Goal: Check status: Check status

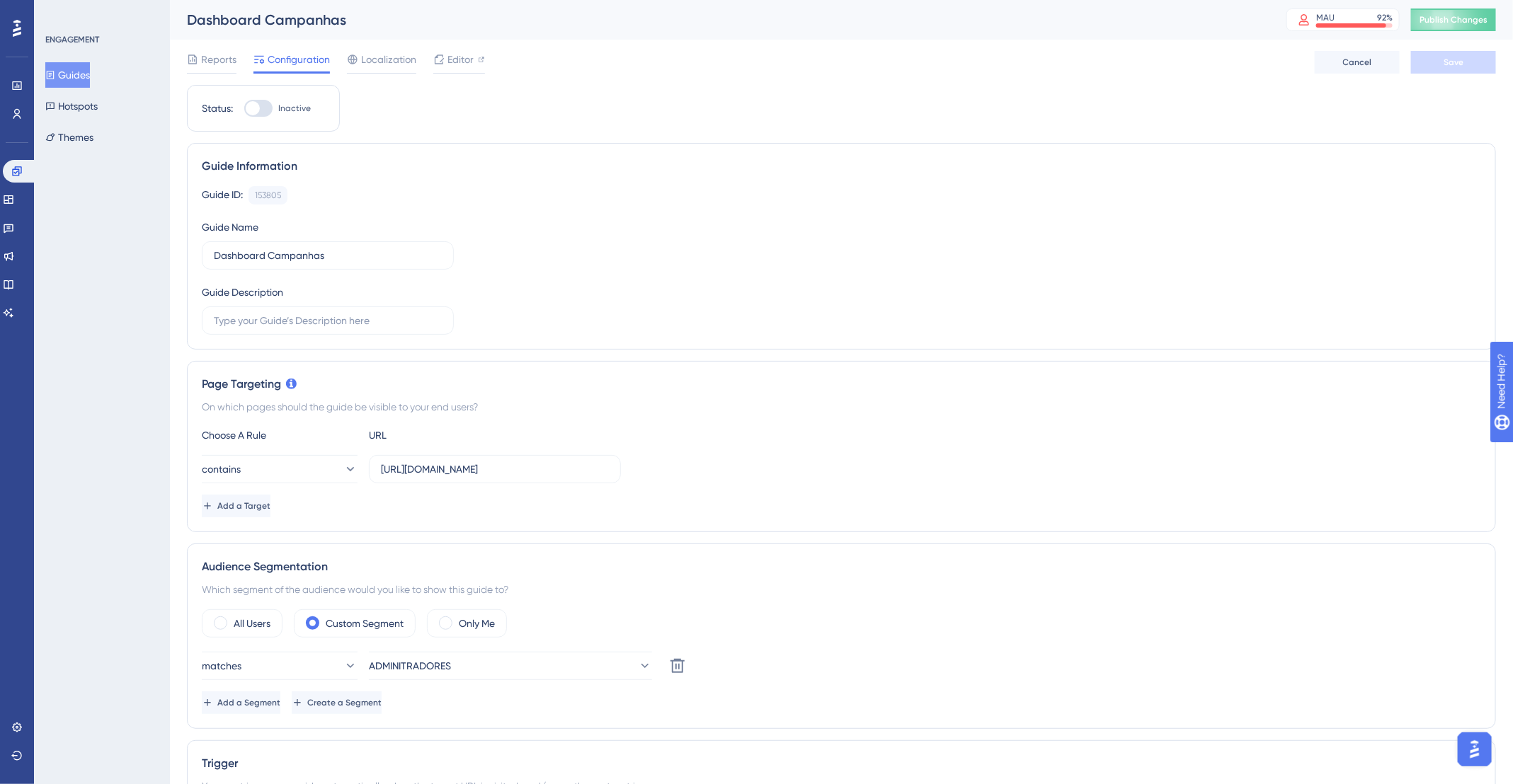
click at [103, 65] on div "Guides Hotspots Themes" at bounding box center [102, 105] width 114 height 87
click at [89, 72] on button "Guides" at bounding box center [67, 74] width 45 height 25
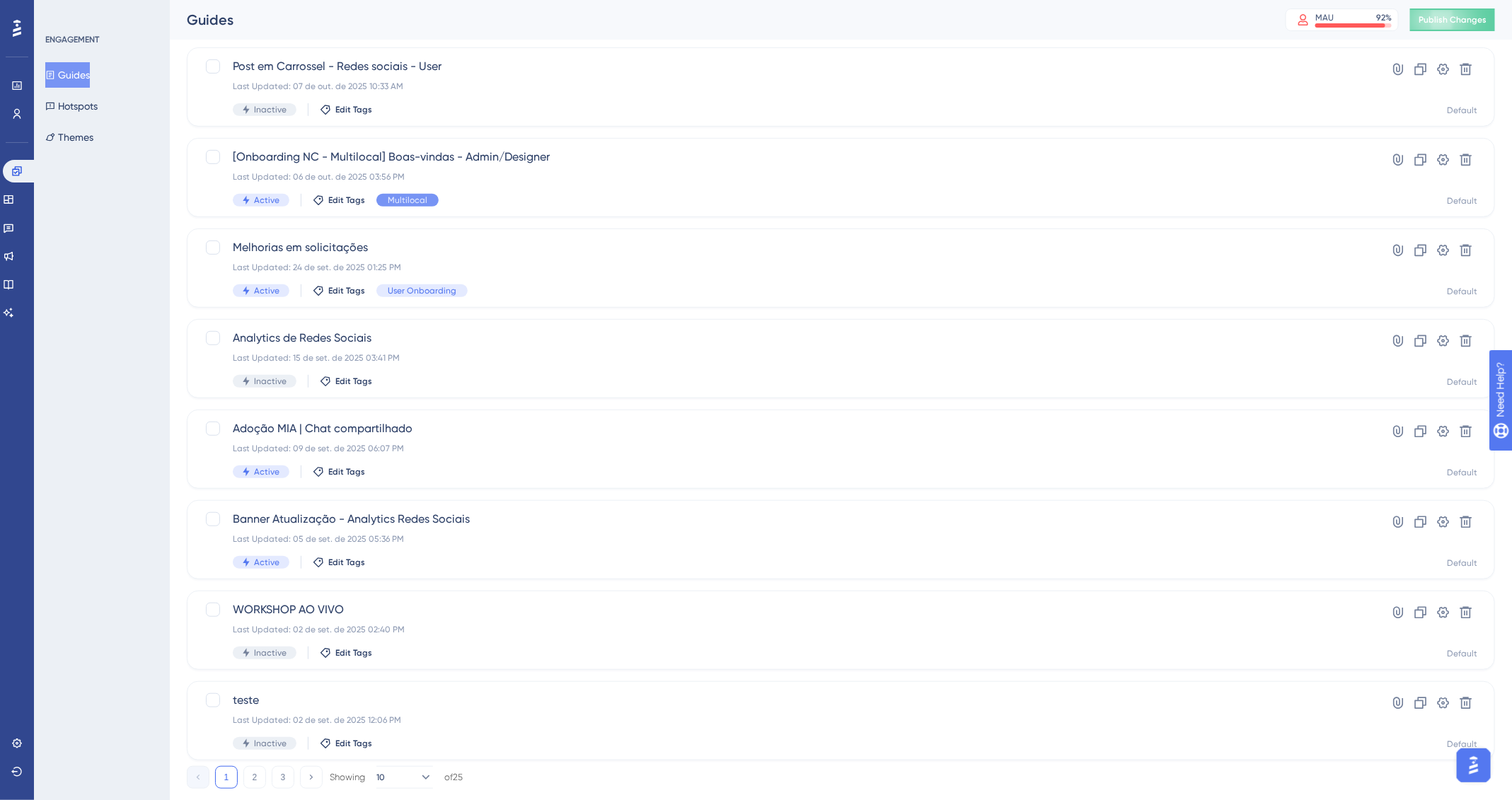
scroll to position [297, 0]
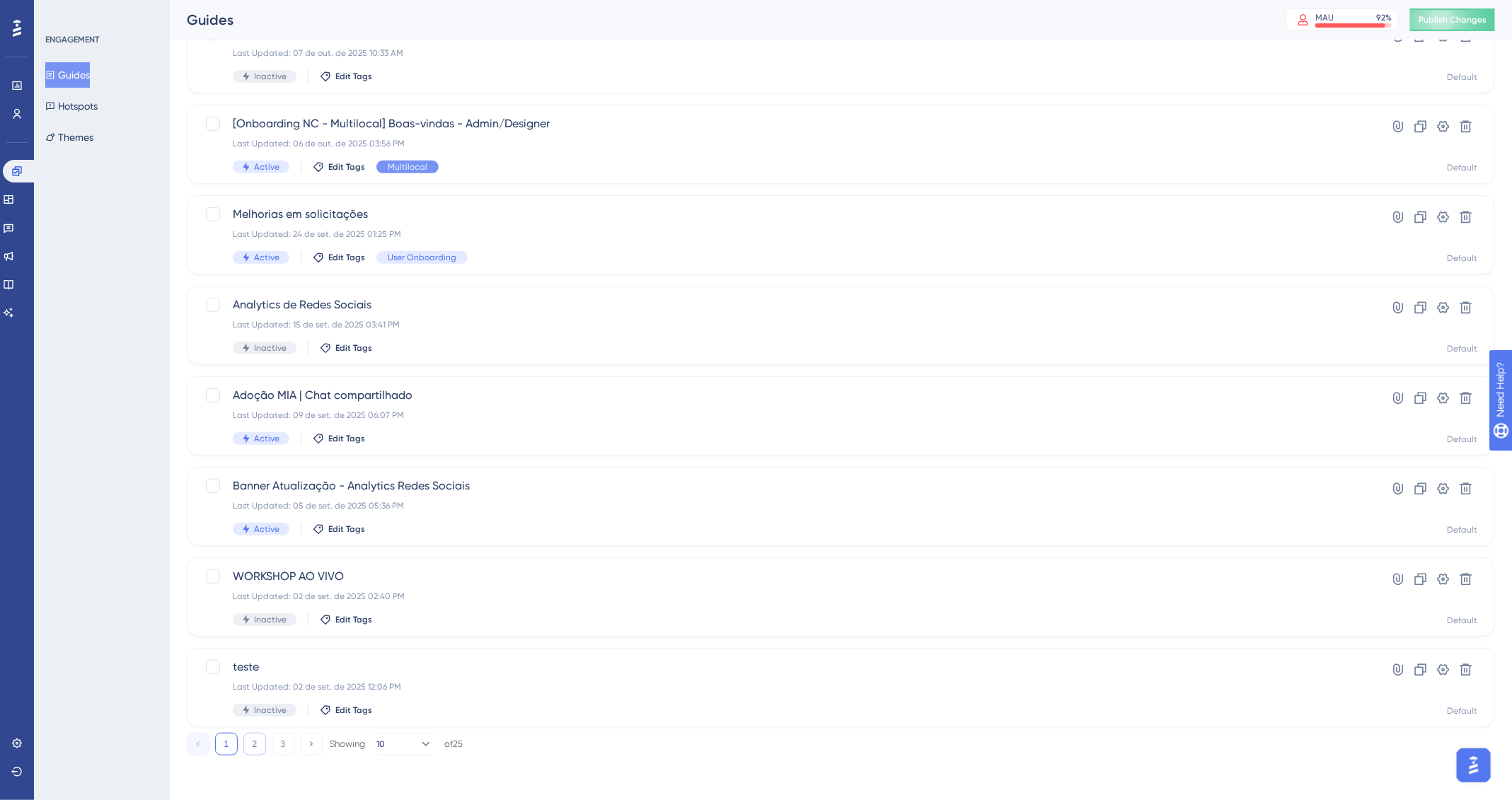
click at [260, 744] on button "2" at bounding box center [255, 744] width 23 height 23
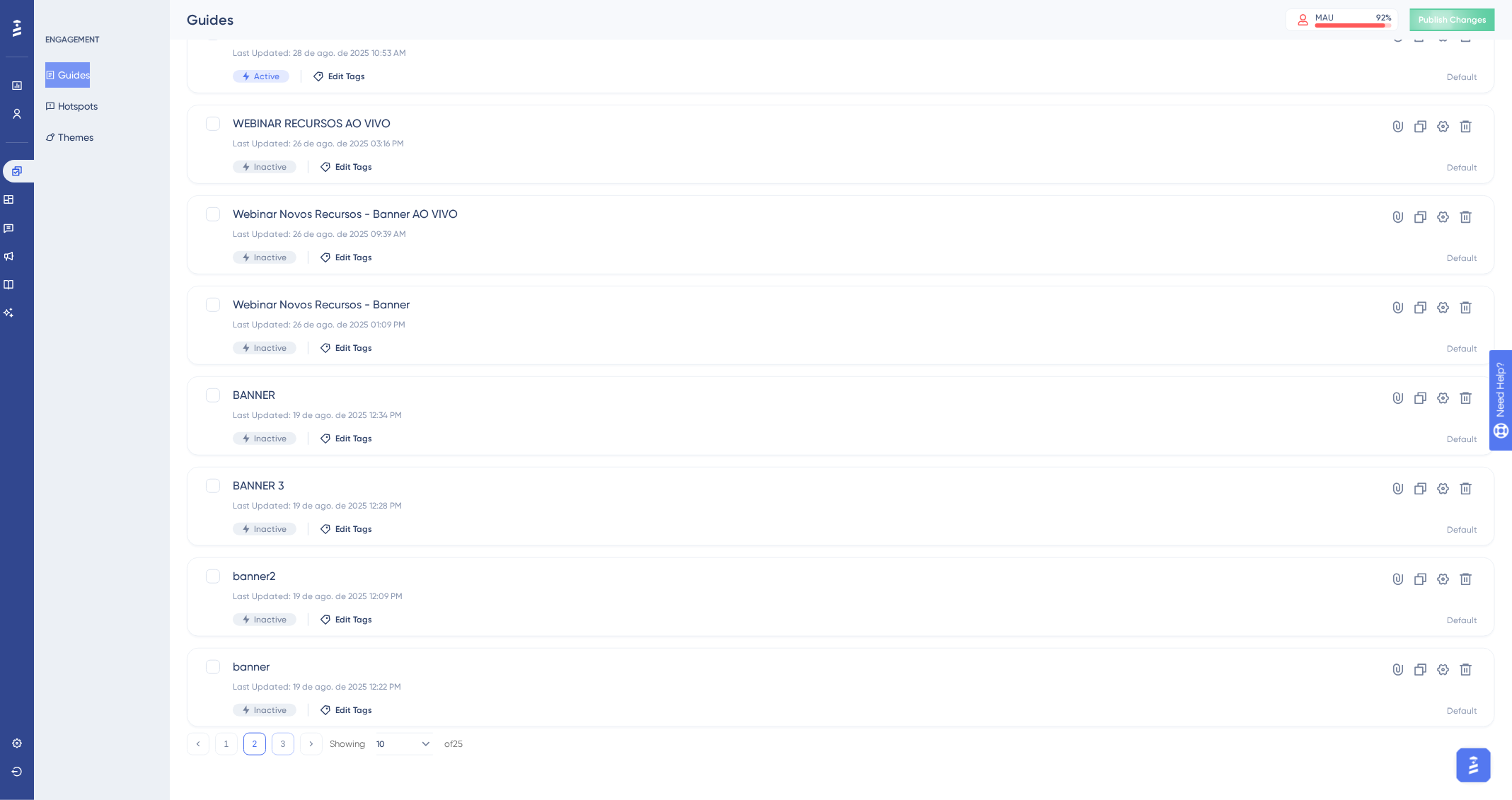
click at [289, 745] on button "3" at bounding box center [283, 744] width 23 height 23
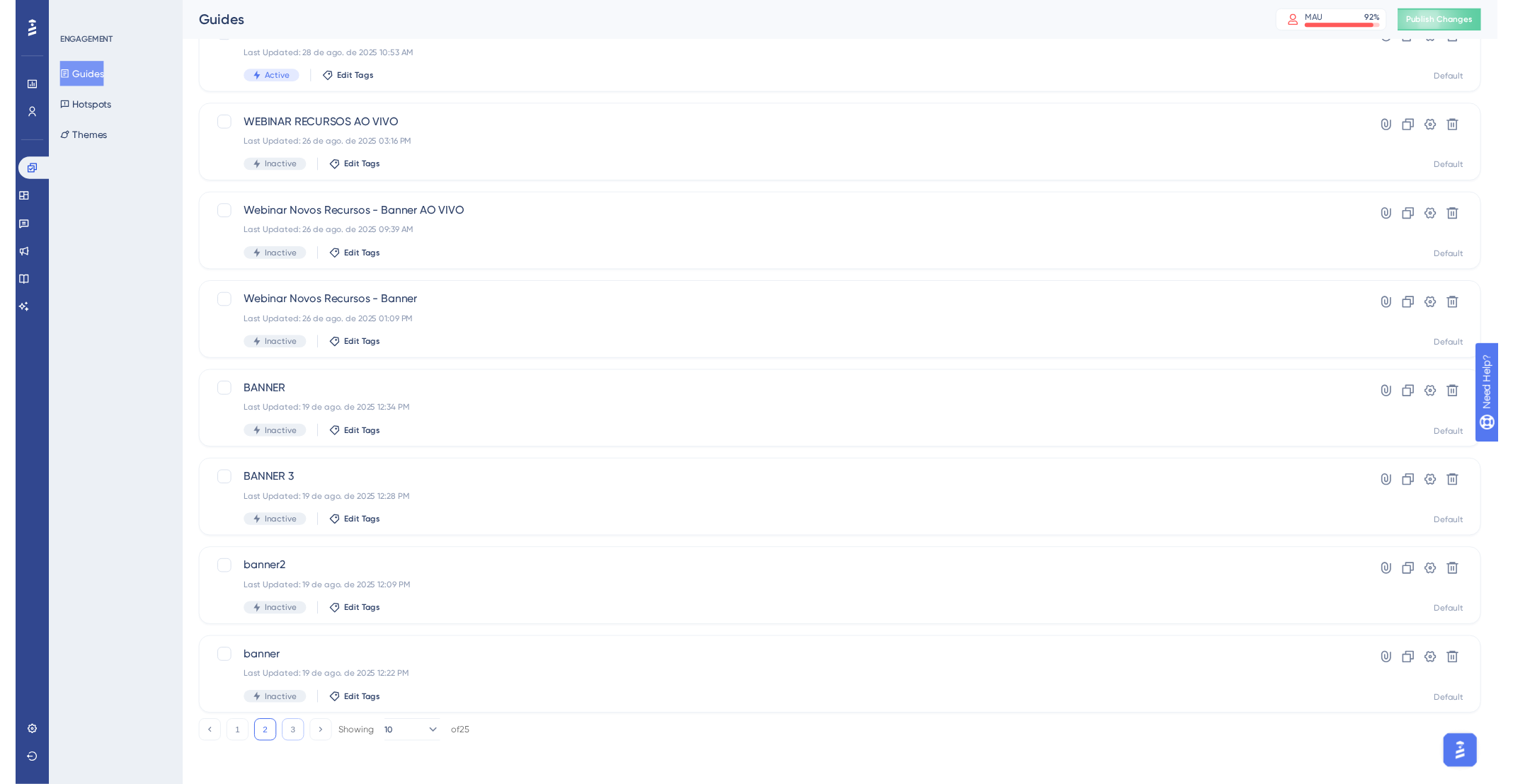
scroll to position [0, 0]
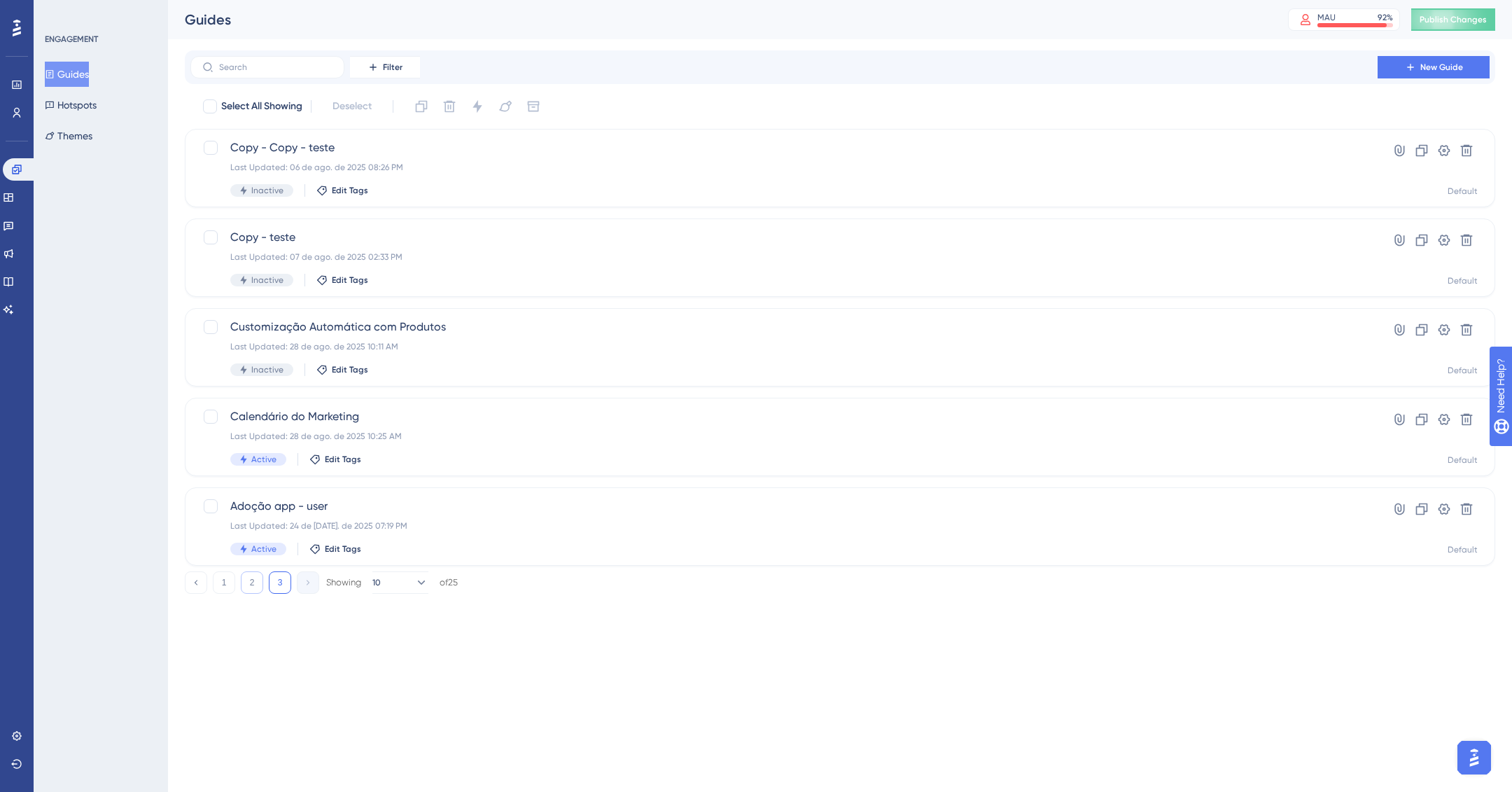
click at [257, 580] on button "2" at bounding box center [252, 583] width 23 height 23
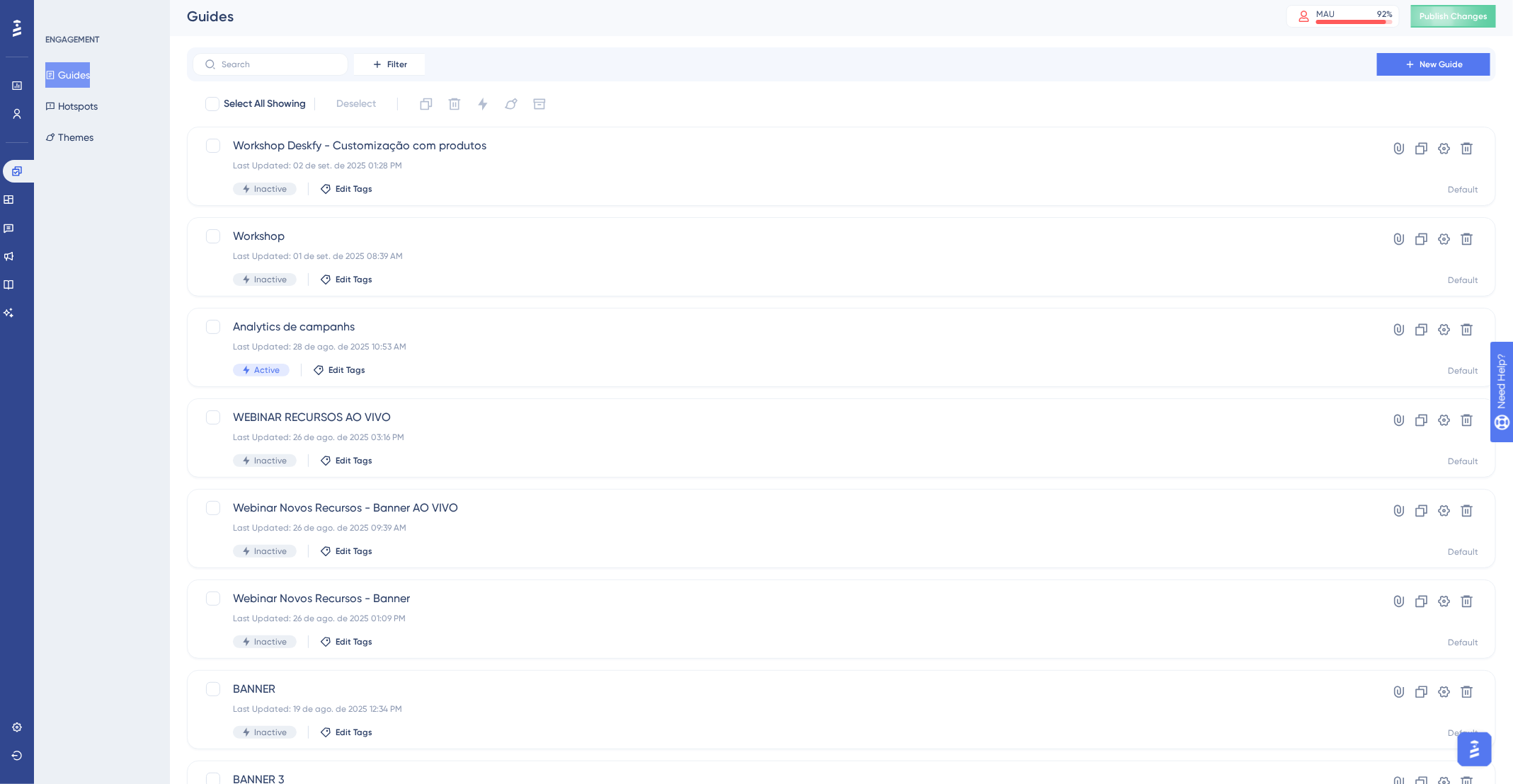
scroll to position [4, 0]
click at [586, 358] on div "Analytics de campanhs Last Updated: 28 de ago. de 2025 10:53 AM Active Edit Tags" at bounding box center [784, 346] width 1104 height 58
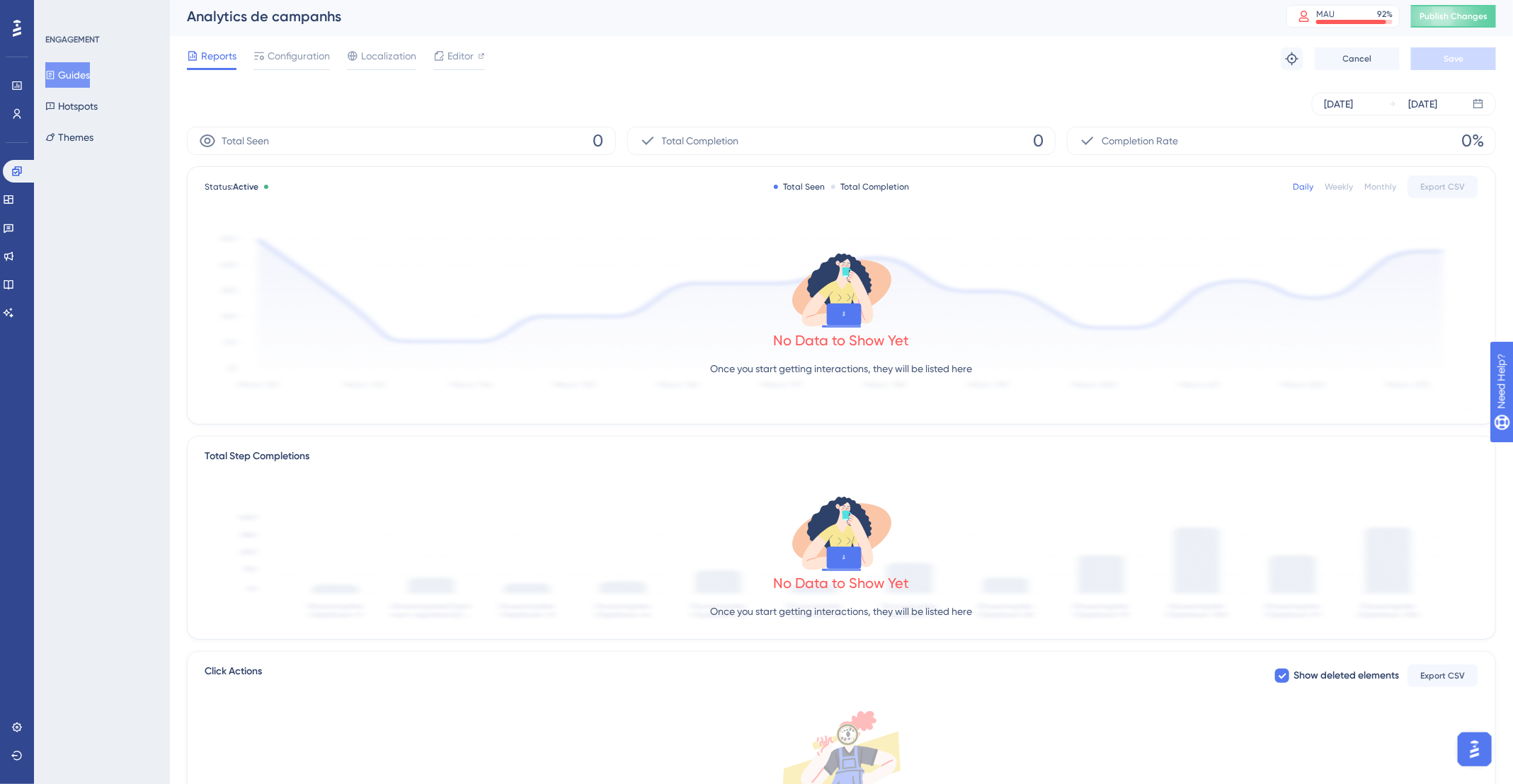
scroll to position [4, 0]
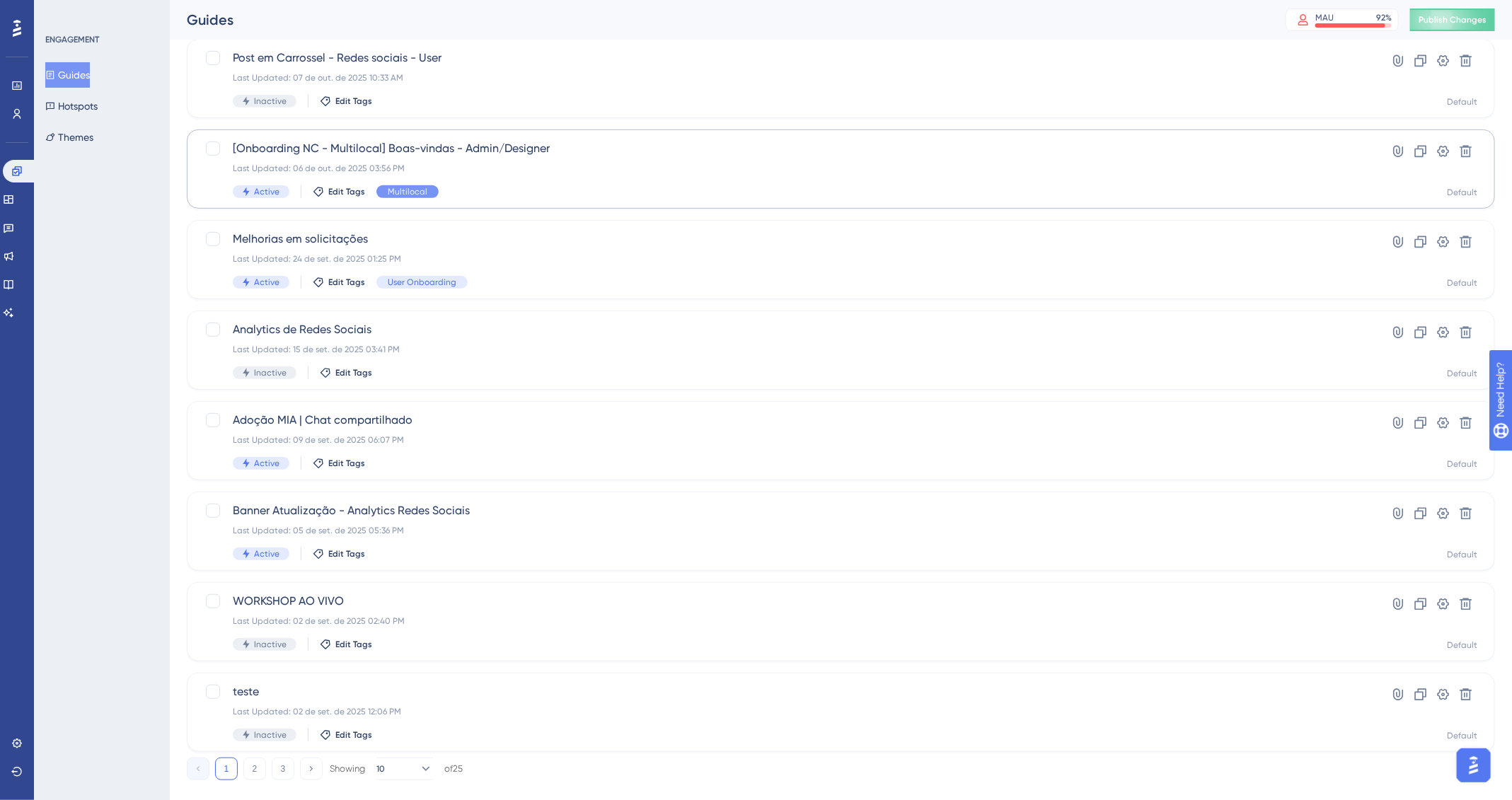
scroll to position [297, 0]
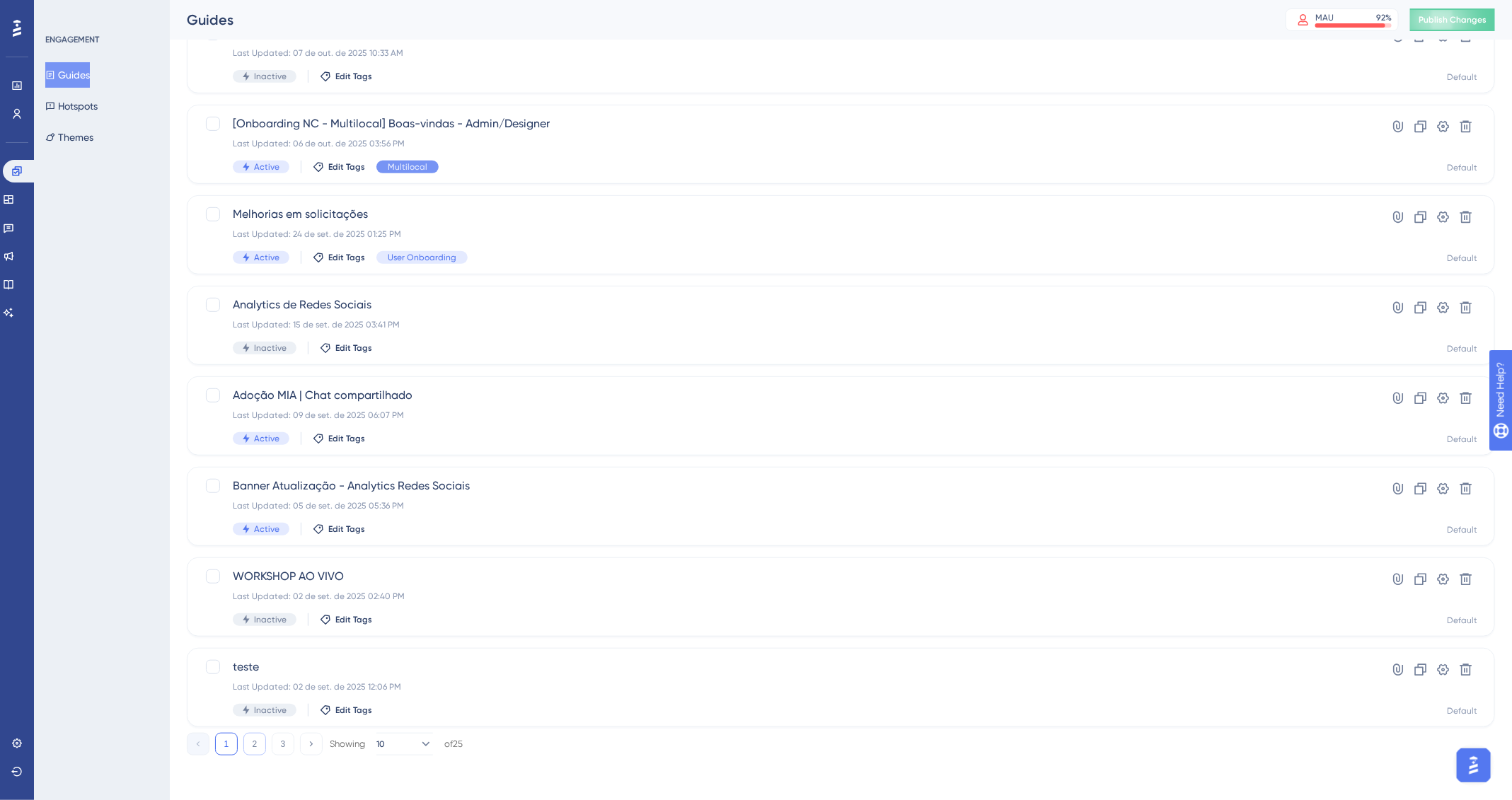
click at [250, 741] on button "2" at bounding box center [255, 744] width 23 height 23
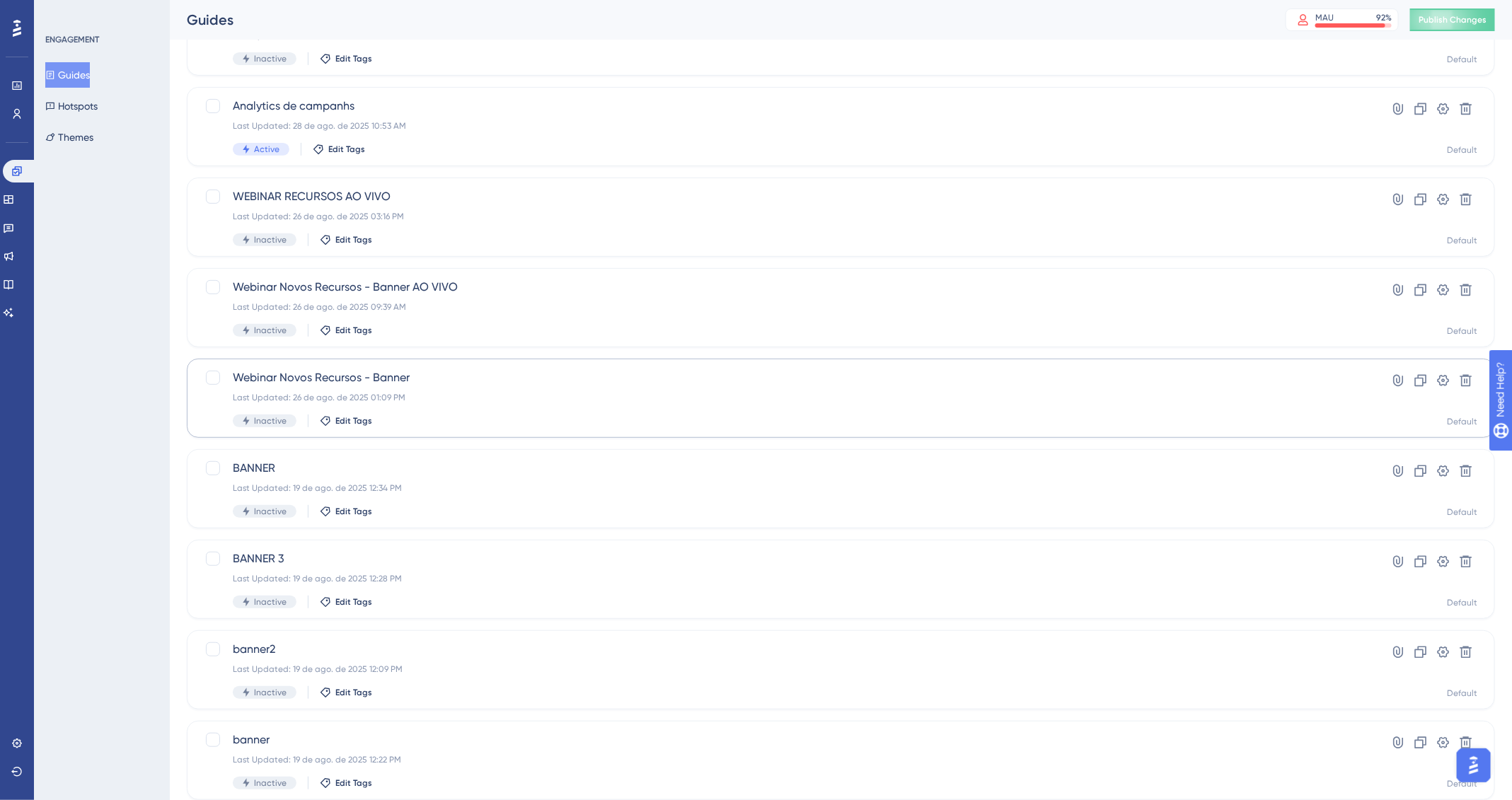
scroll to position [138, 0]
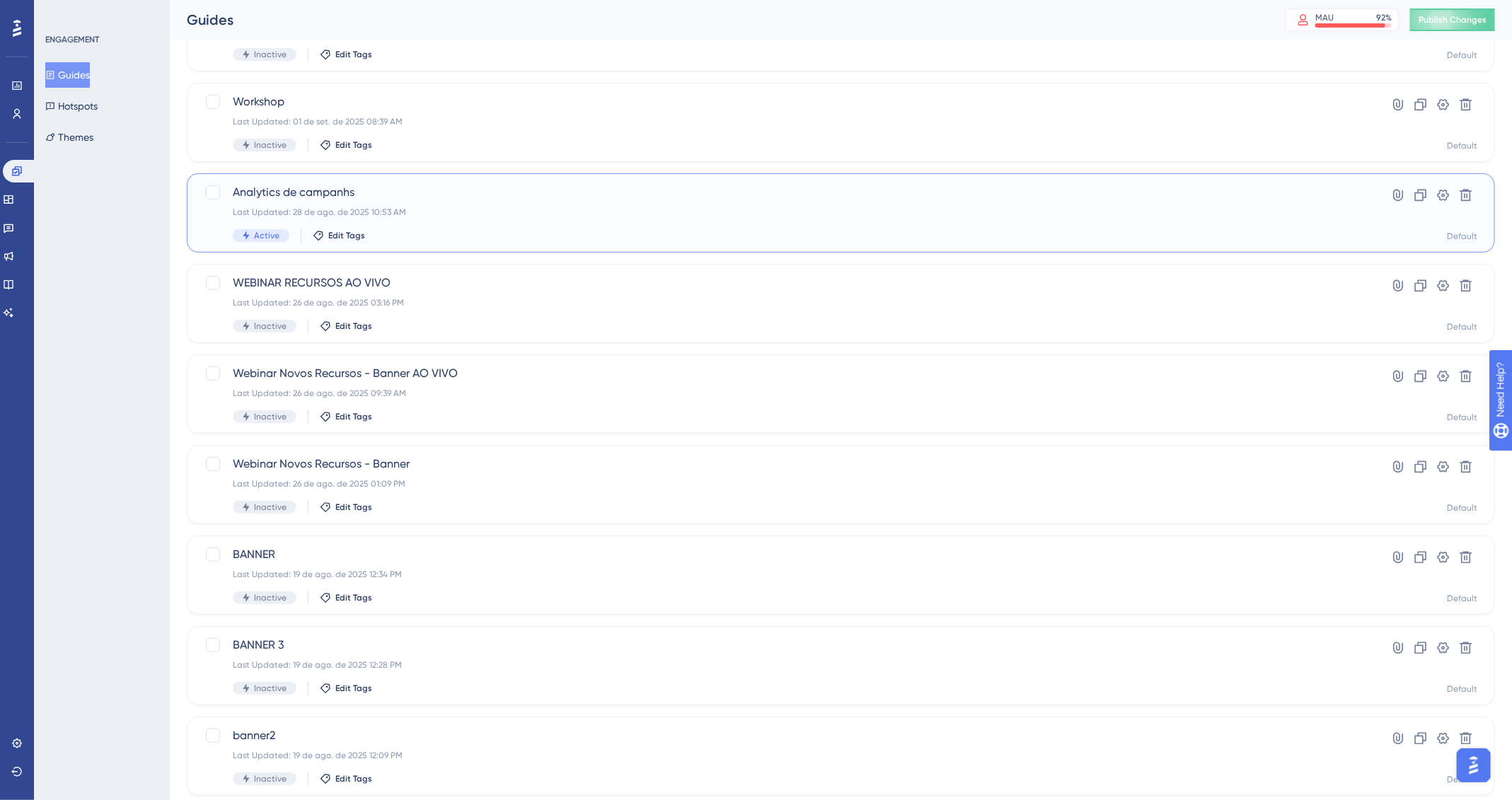
click at [730, 242] on div "Analytics de campanhs Last Updated: 28 de ago. de 2025 10:53 AM Active Edit Tag…" at bounding box center [841, 212] width 1308 height 79
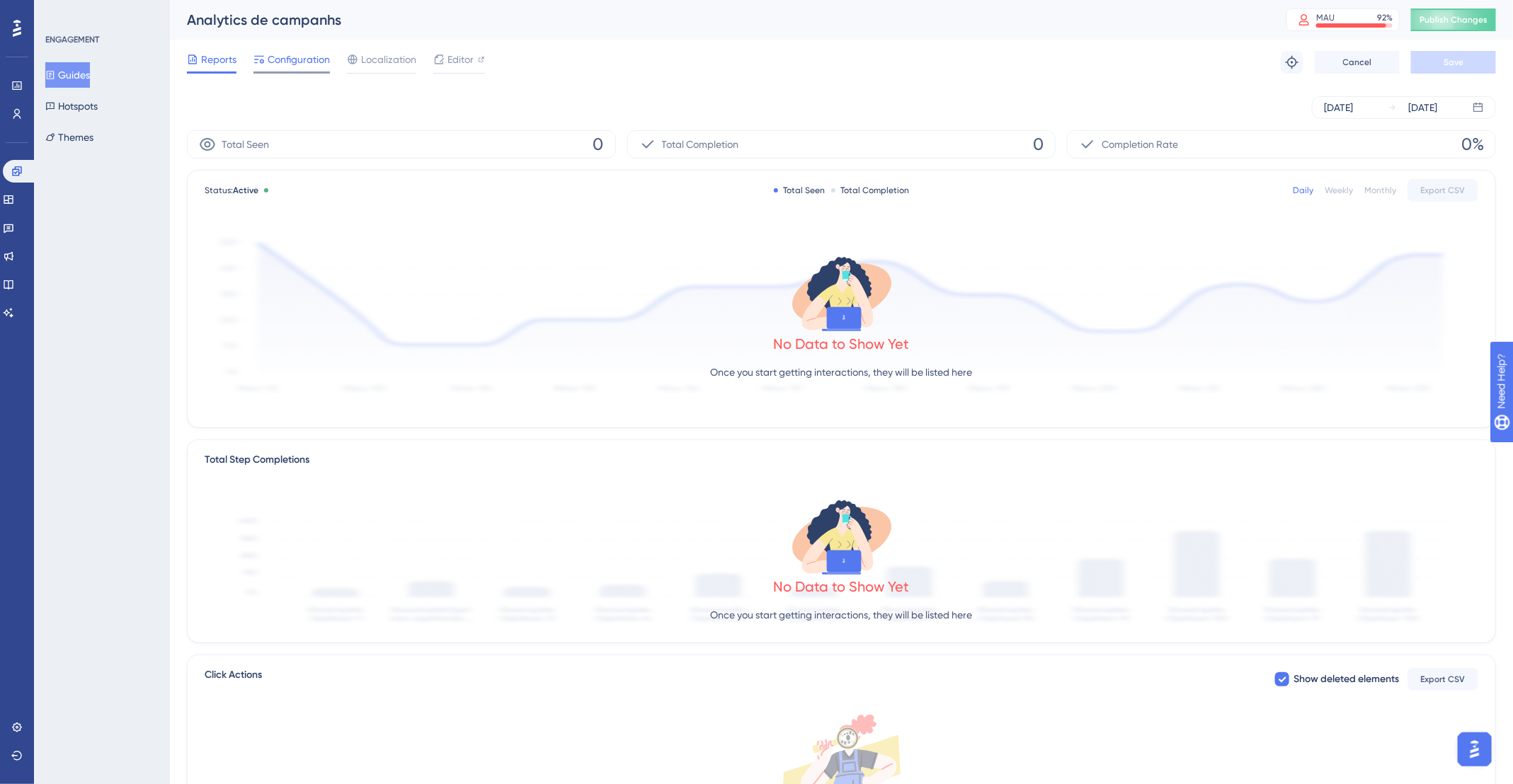
click at [297, 56] on span "Configuration" at bounding box center [299, 59] width 62 height 17
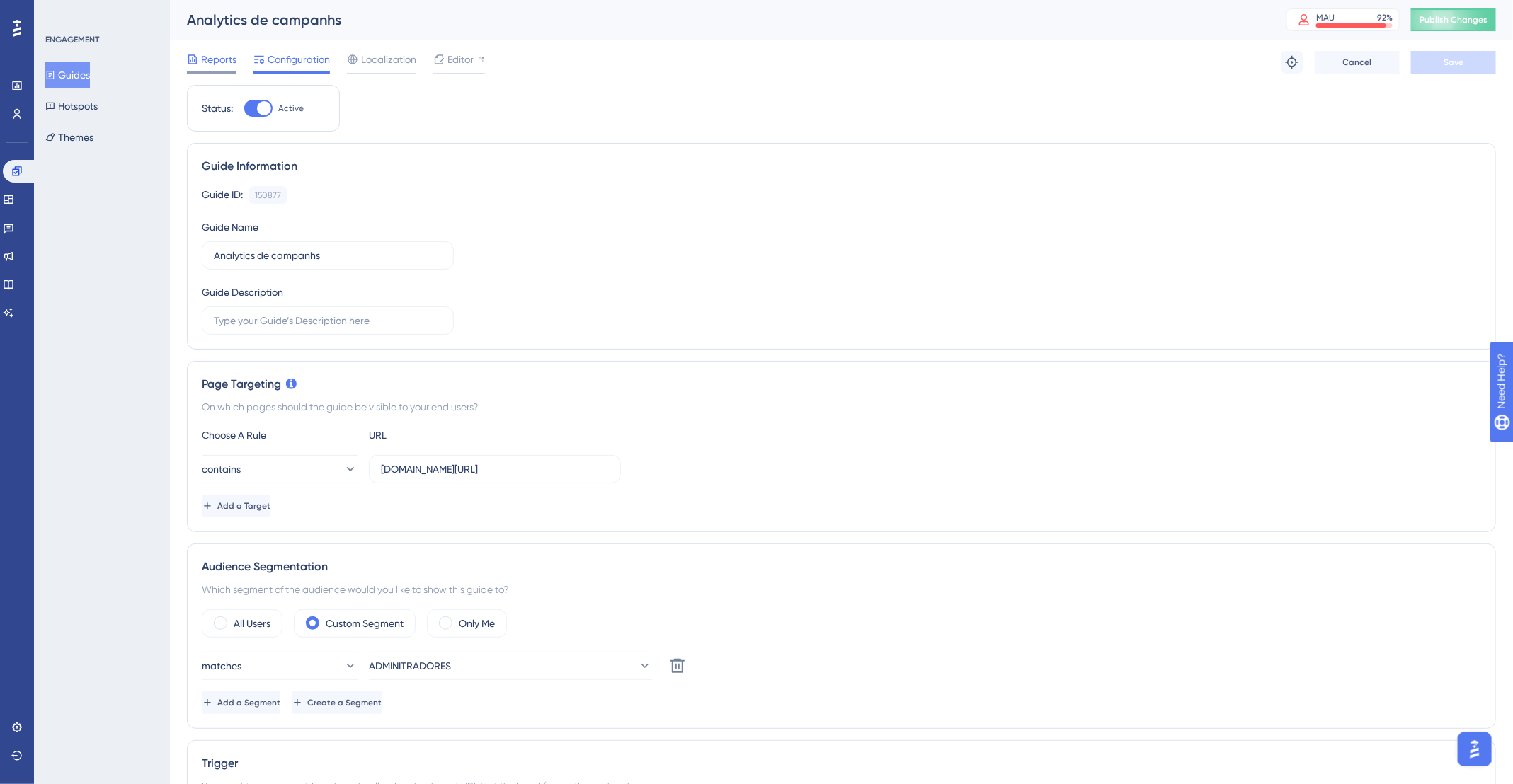
click at [221, 62] on span "Reports" at bounding box center [218, 59] width 35 height 17
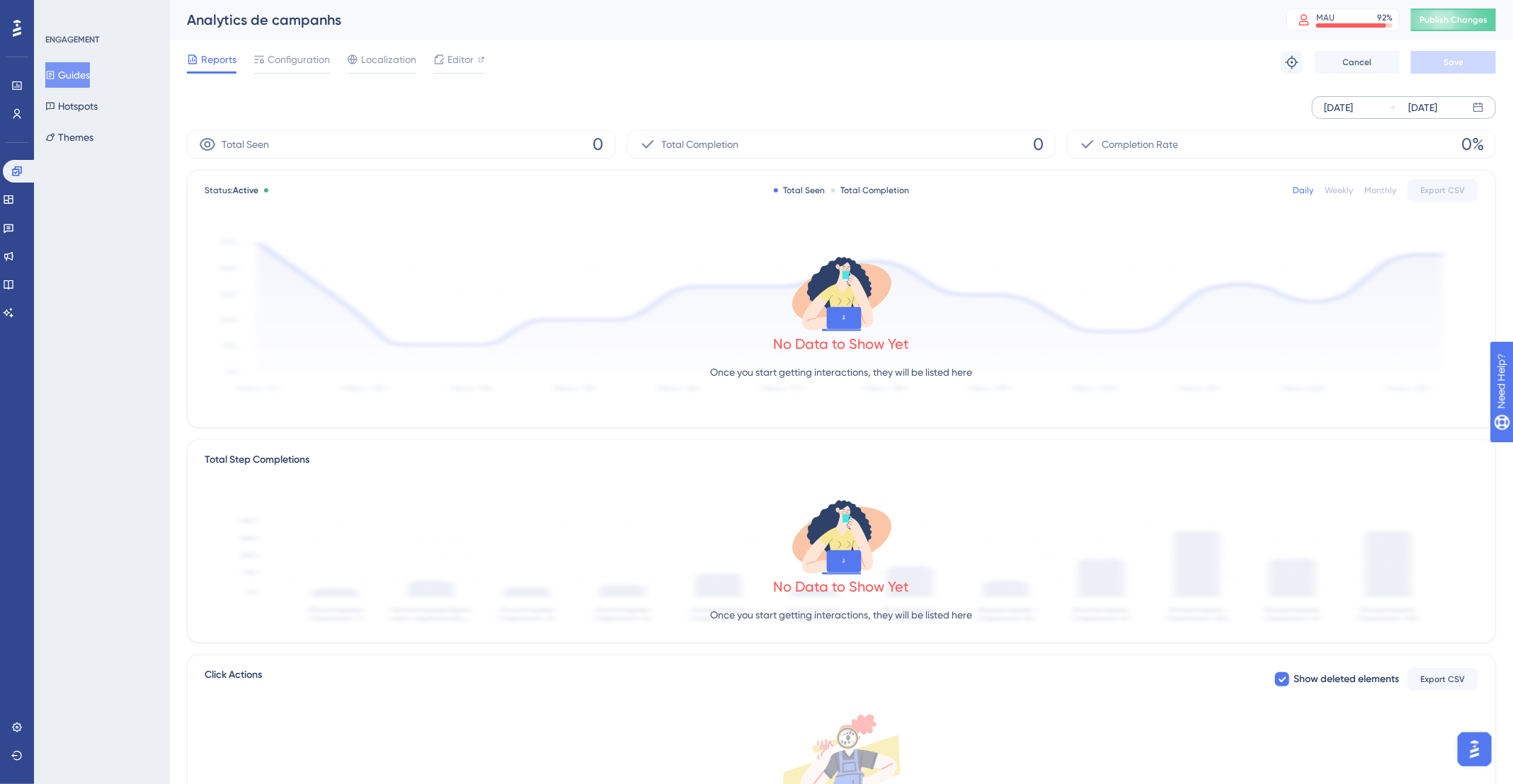
click at [1394, 109] on icon at bounding box center [1392, 107] width 6 height 6
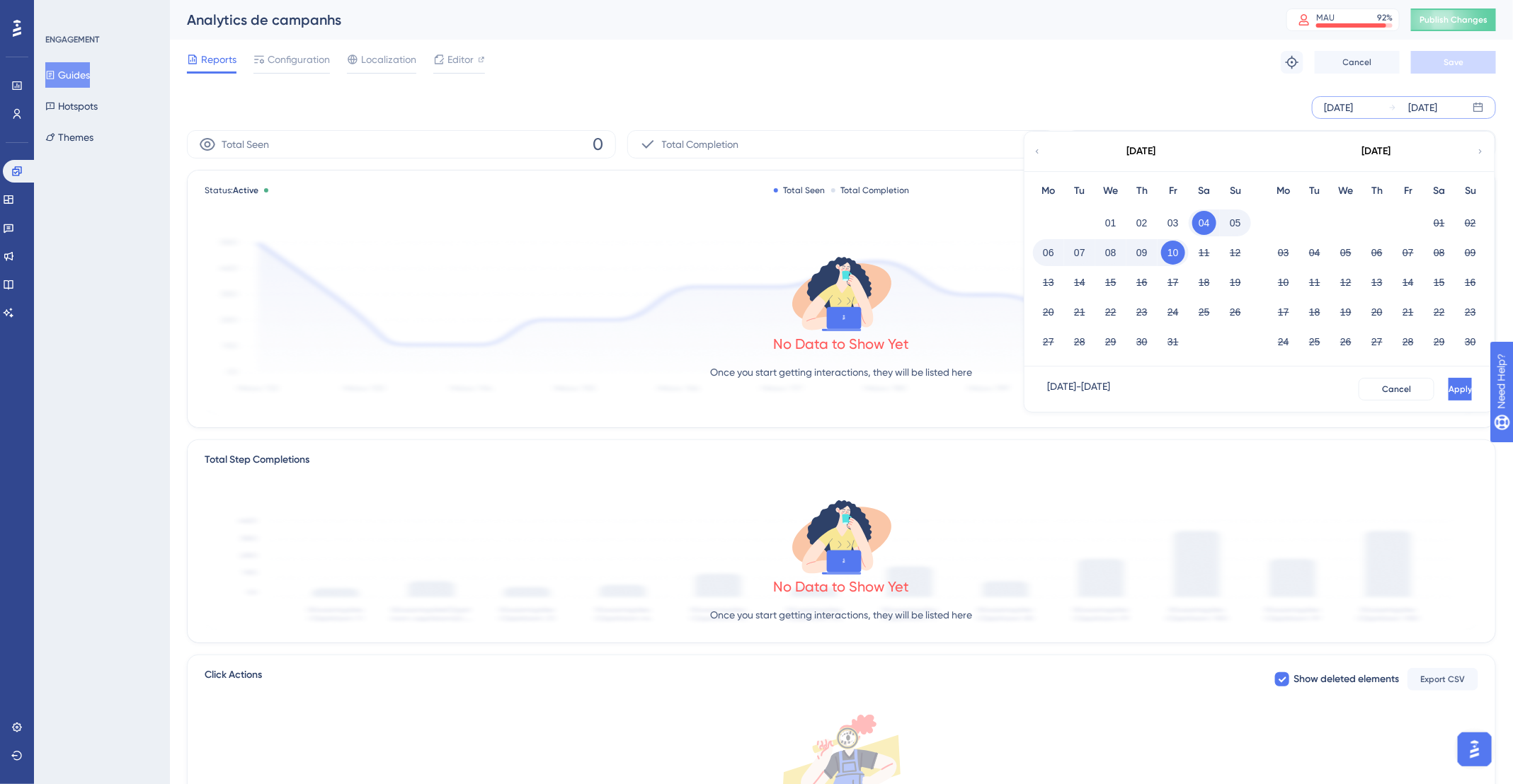
click at [1038, 151] on icon at bounding box center [1037, 151] width 2 height 4
click at [1163, 220] on button "01" at bounding box center [1172, 222] width 24 height 24
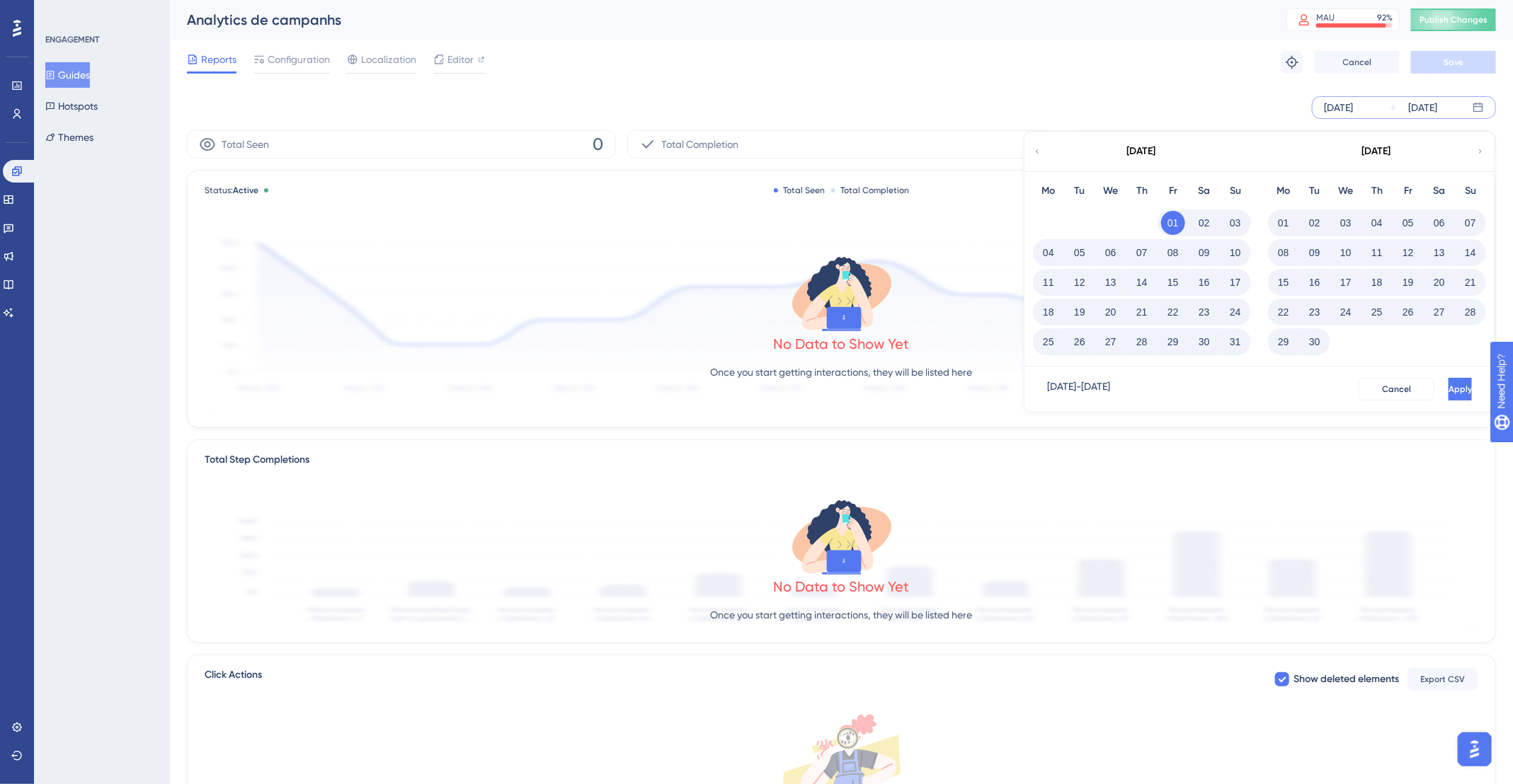
click at [1237, 342] on button "31" at bounding box center [1234, 341] width 24 height 24
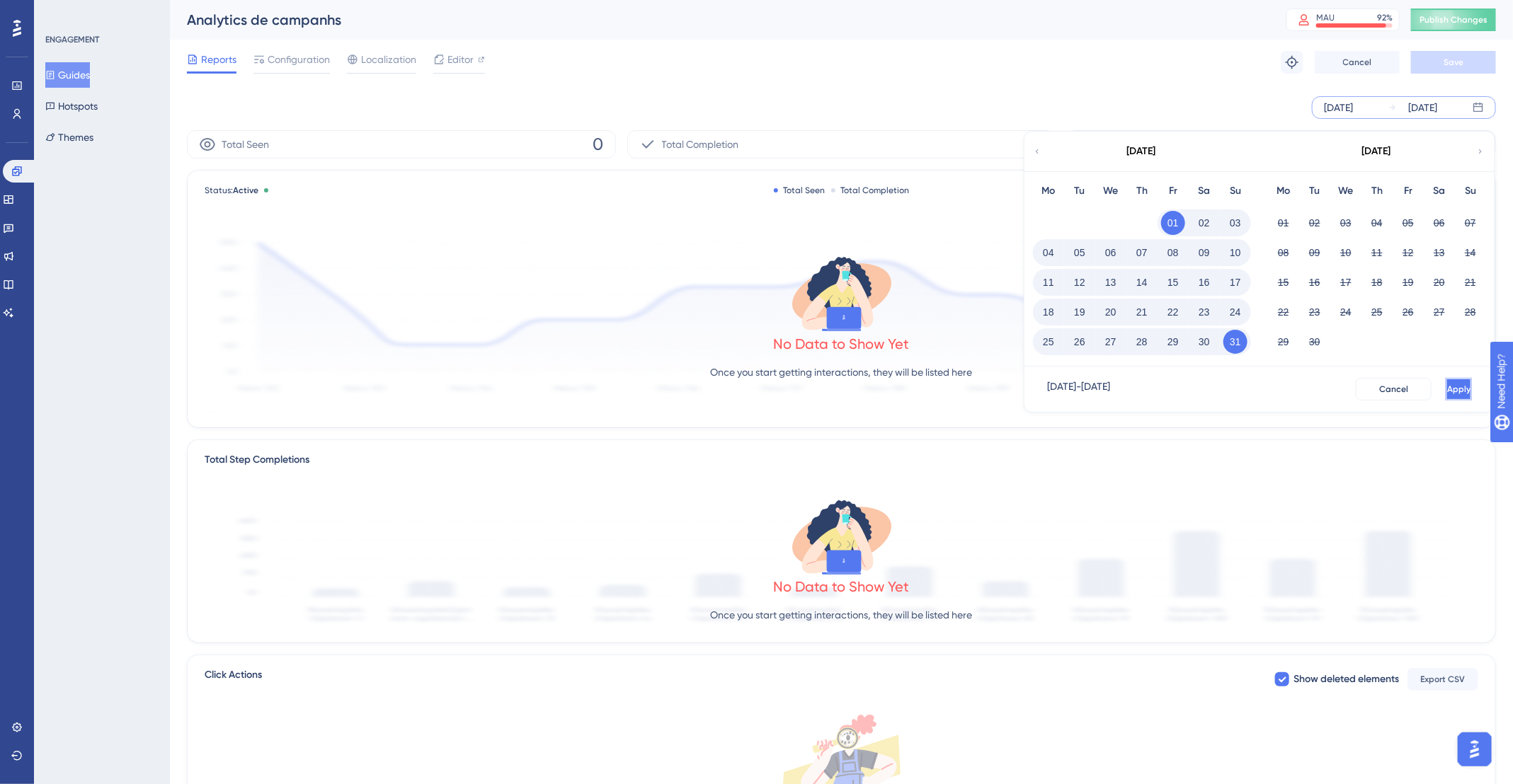
click at [1447, 386] on span "Apply" at bounding box center [1458, 390] width 24 height 11
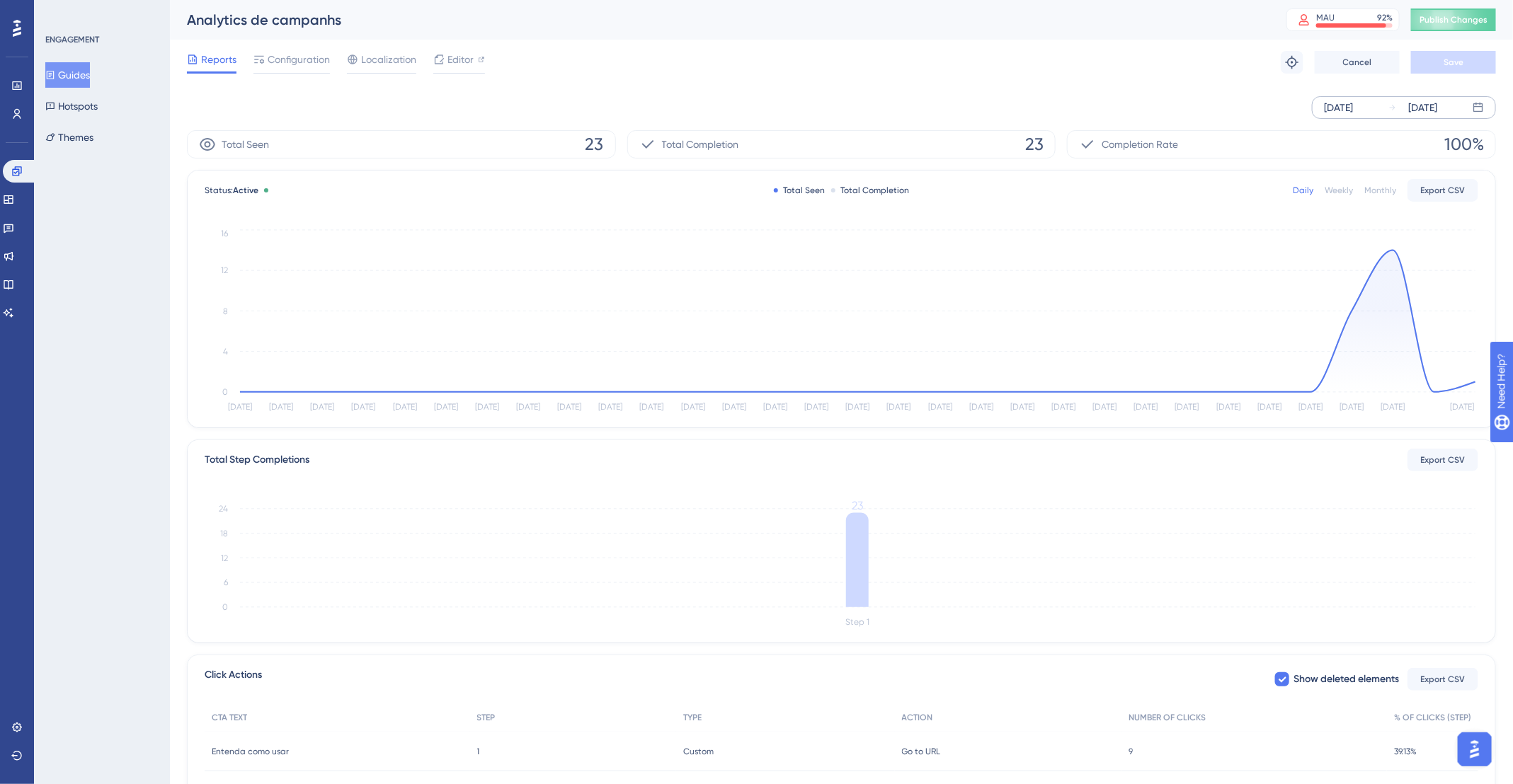
click at [1437, 103] on div "[DATE]" at bounding box center [1423, 107] width 29 height 17
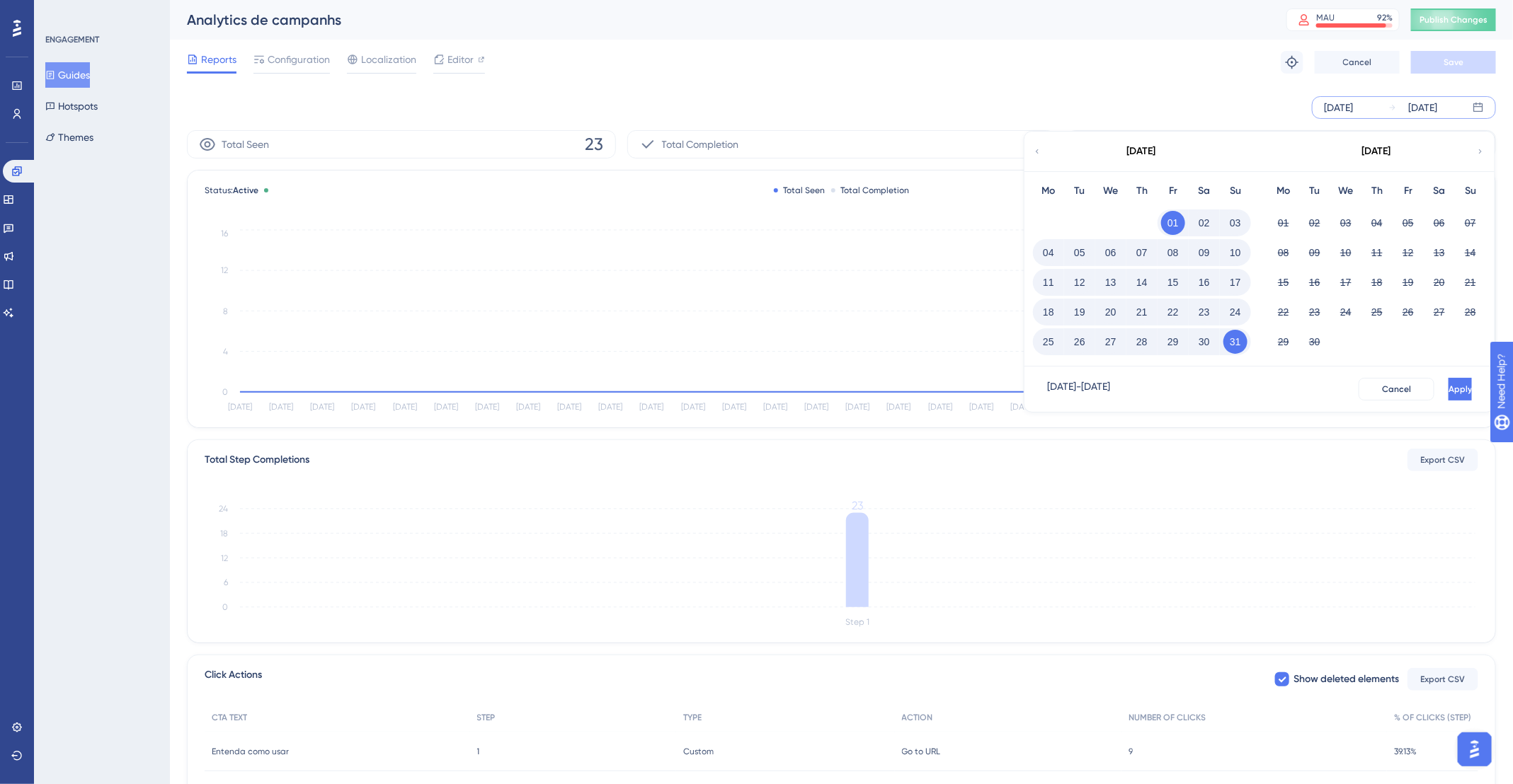
click at [1243, 337] on button "31" at bounding box center [1234, 341] width 24 height 24
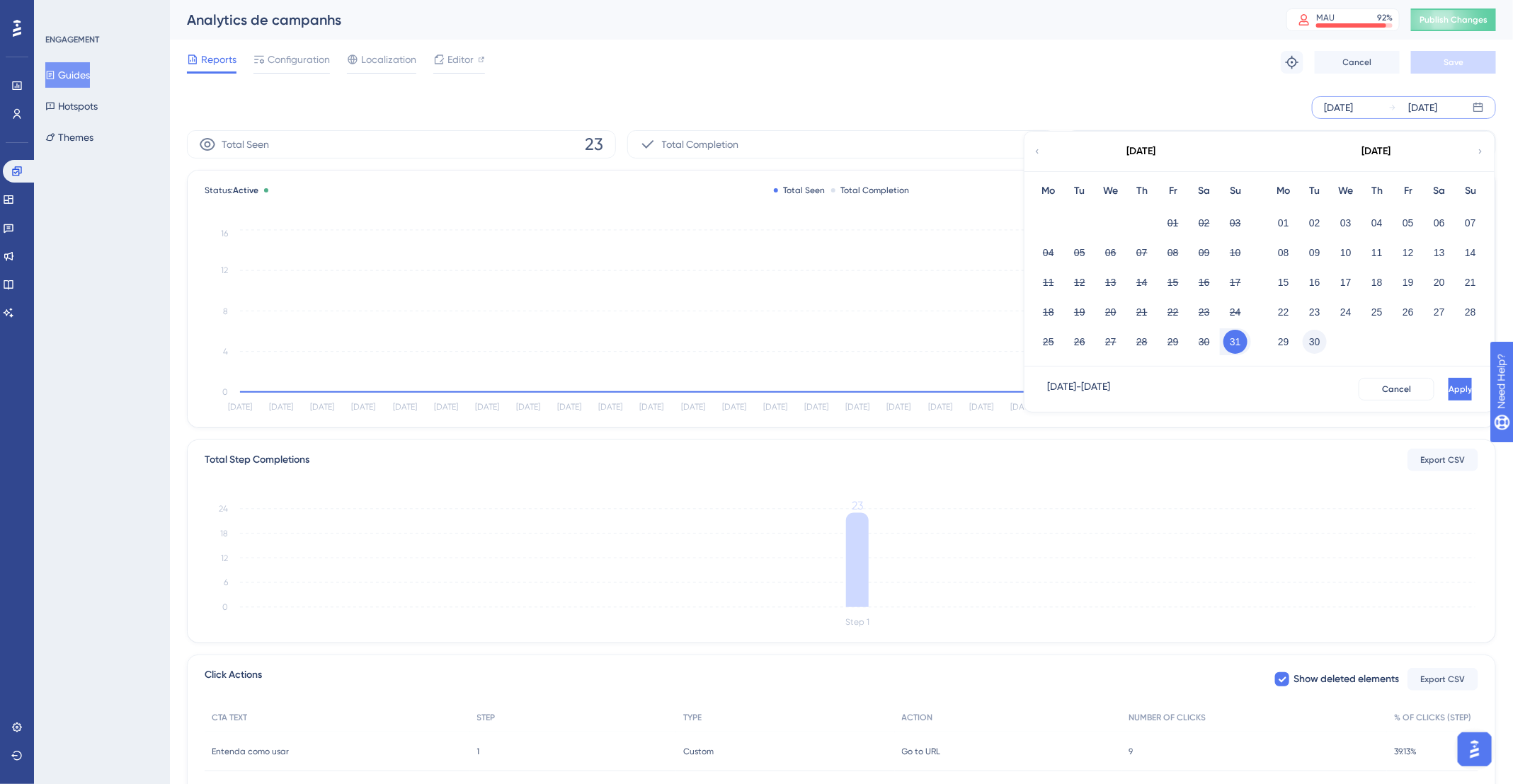
click at [1317, 338] on button "30" at bounding box center [1314, 341] width 24 height 24
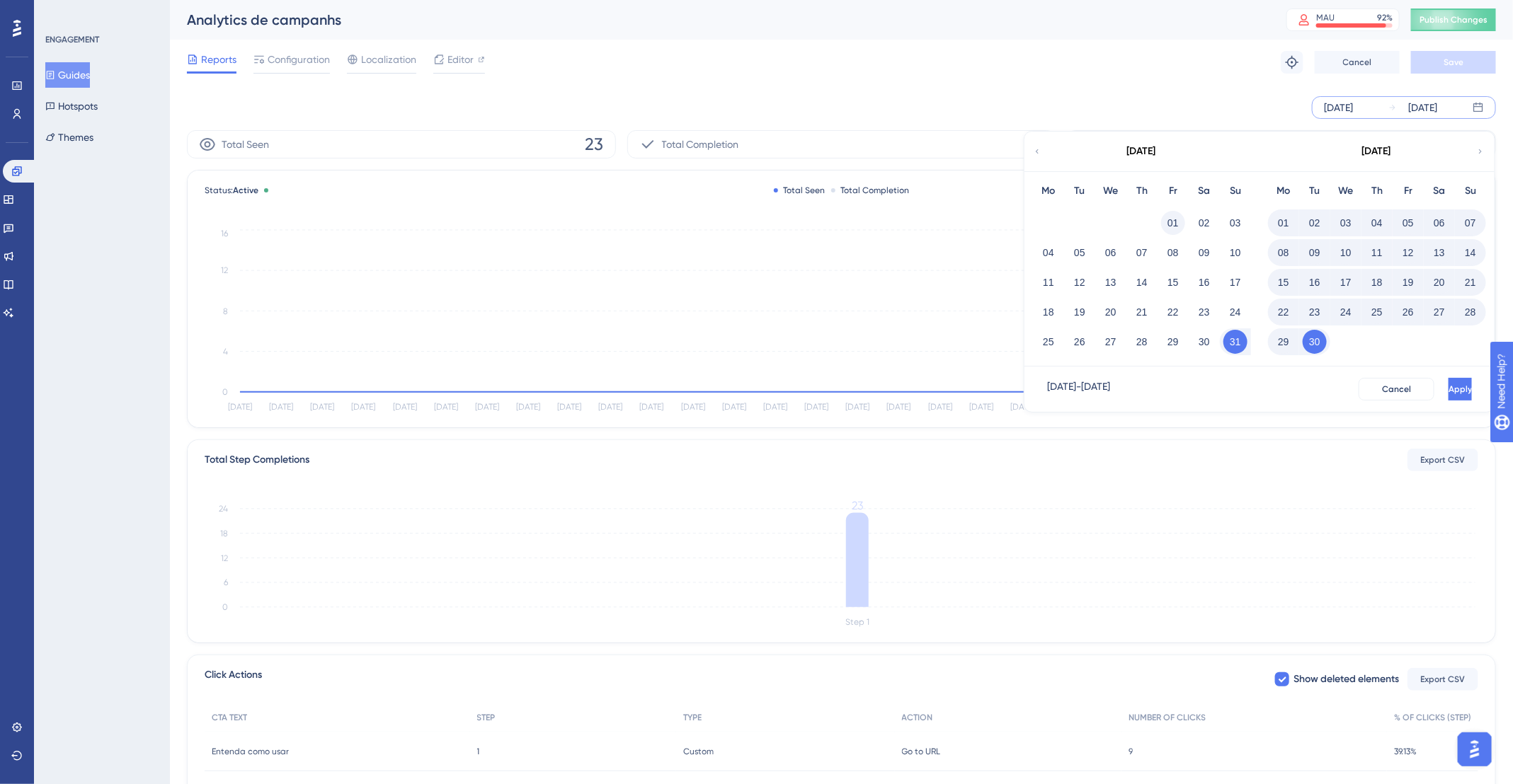
click at [1182, 223] on button "01" at bounding box center [1172, 222] width 24 height 24
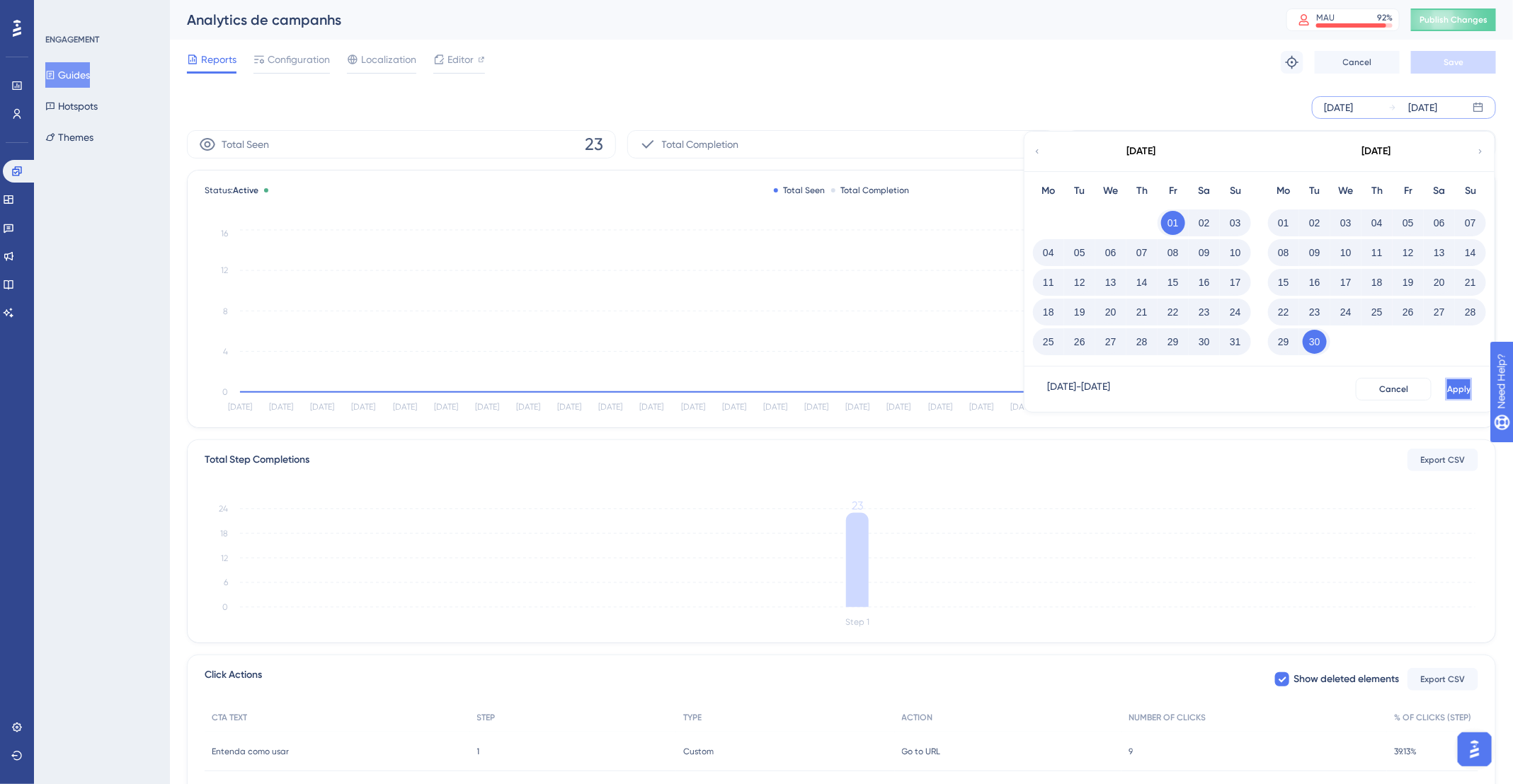
click at [1449, 380] on button "Apply" at bounding box center [1459, 390] width 26 height 23
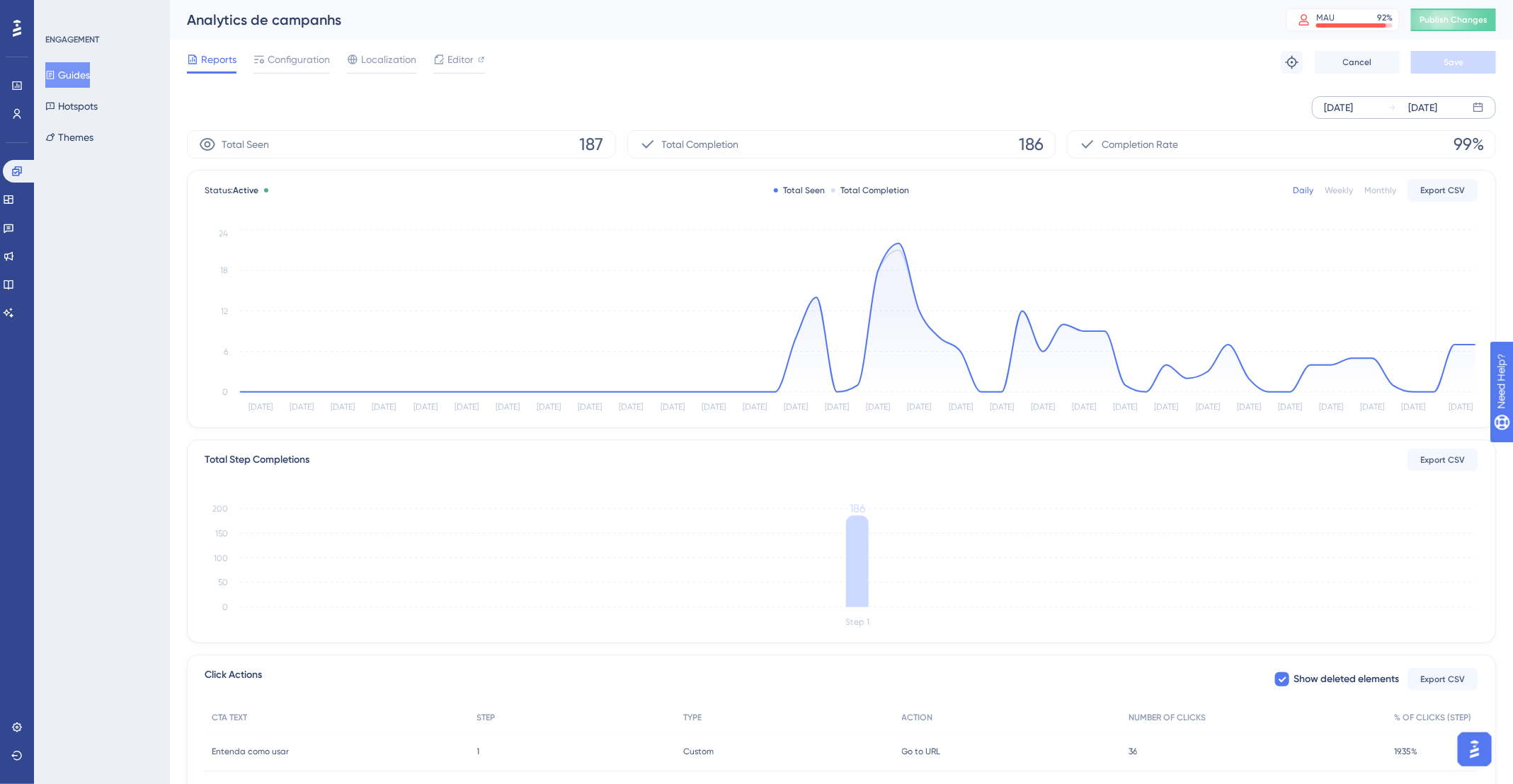
click at [1437, 107] on div "[DATE]" at bounding box center [1423, 107] width 29 height 17
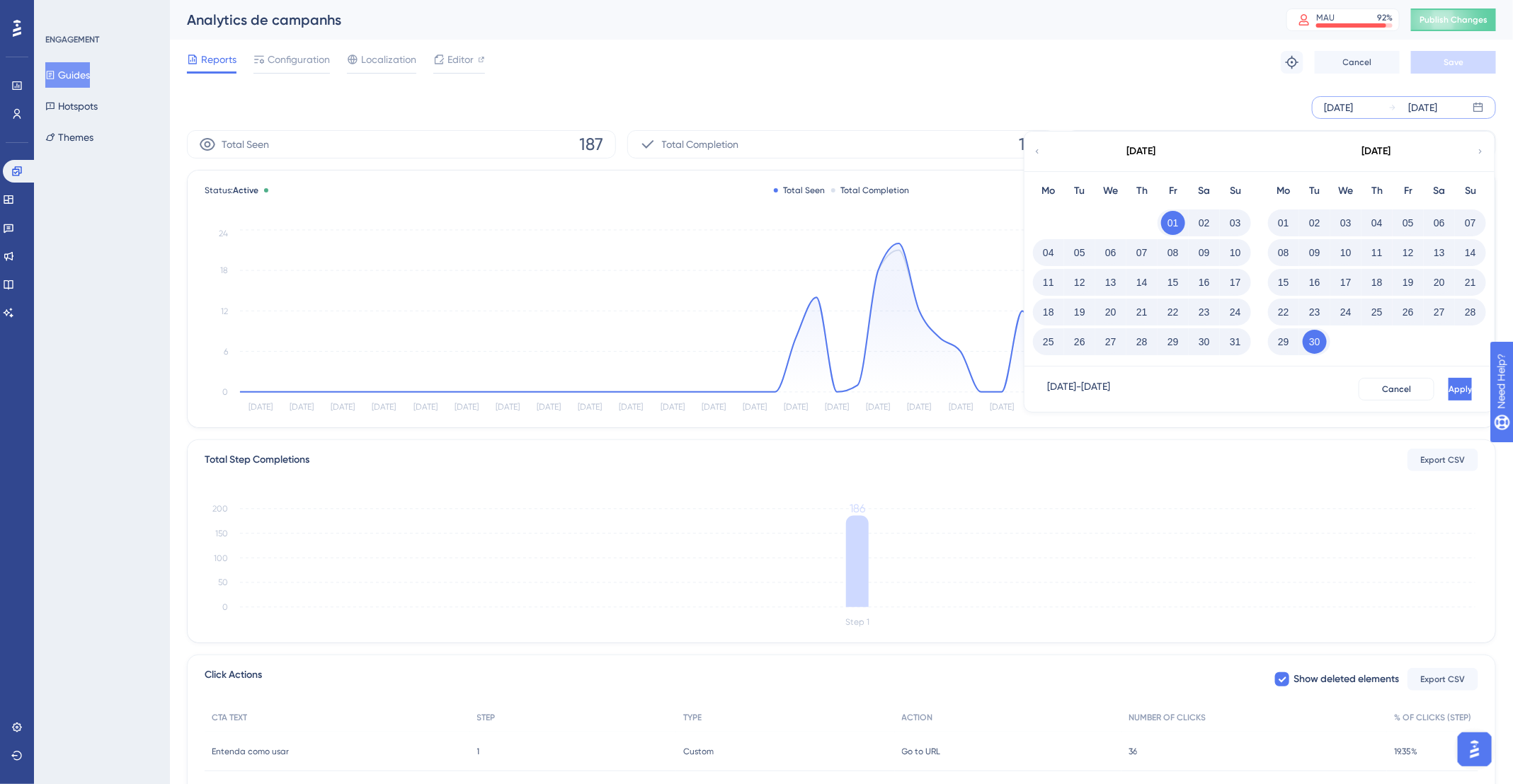
click at [1481, 151] on icon at bounding box center [1480, 151] width 2 height 4
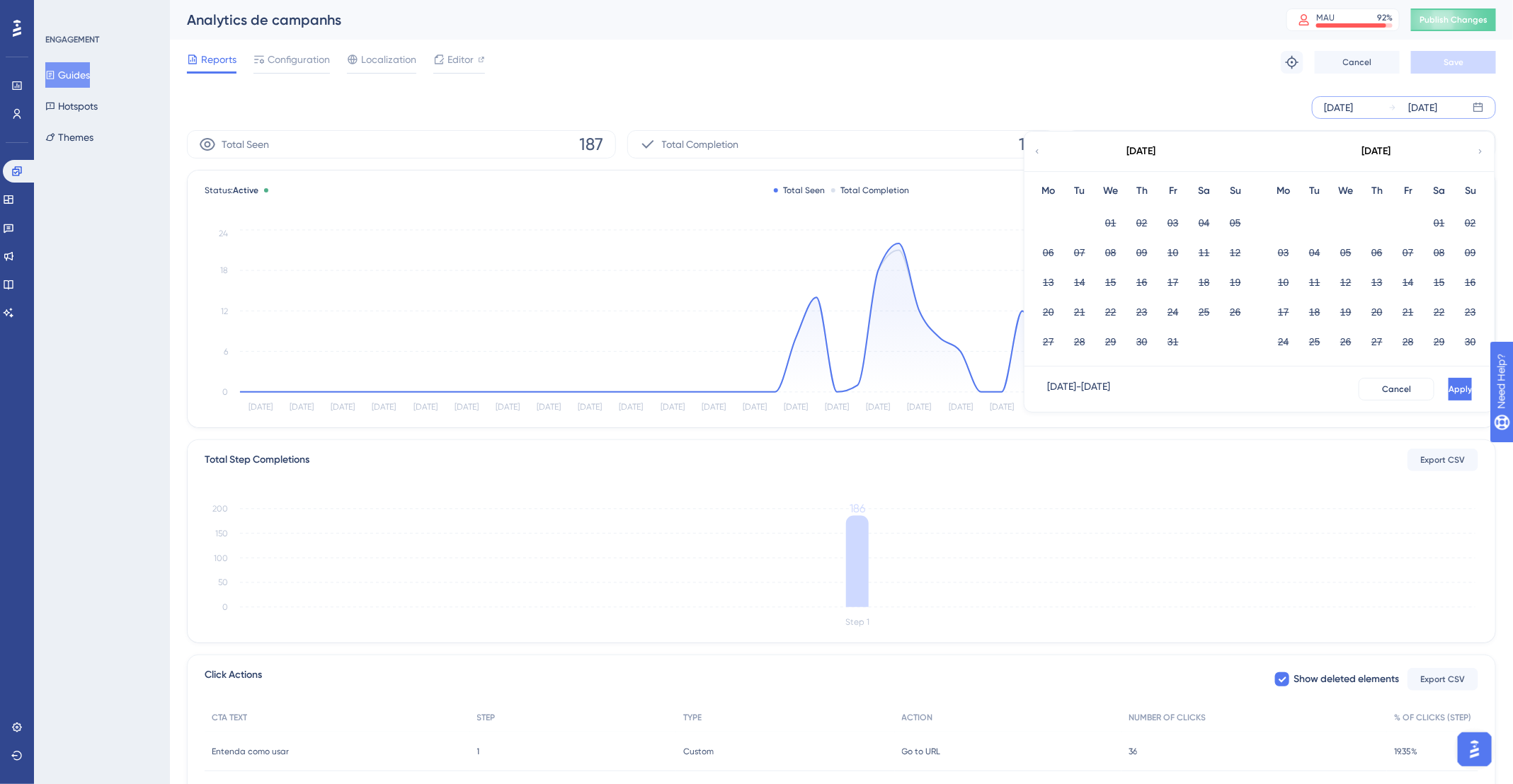
click at [1038, 153] on icon at bounding box center [1037, 152] width 8 height 13
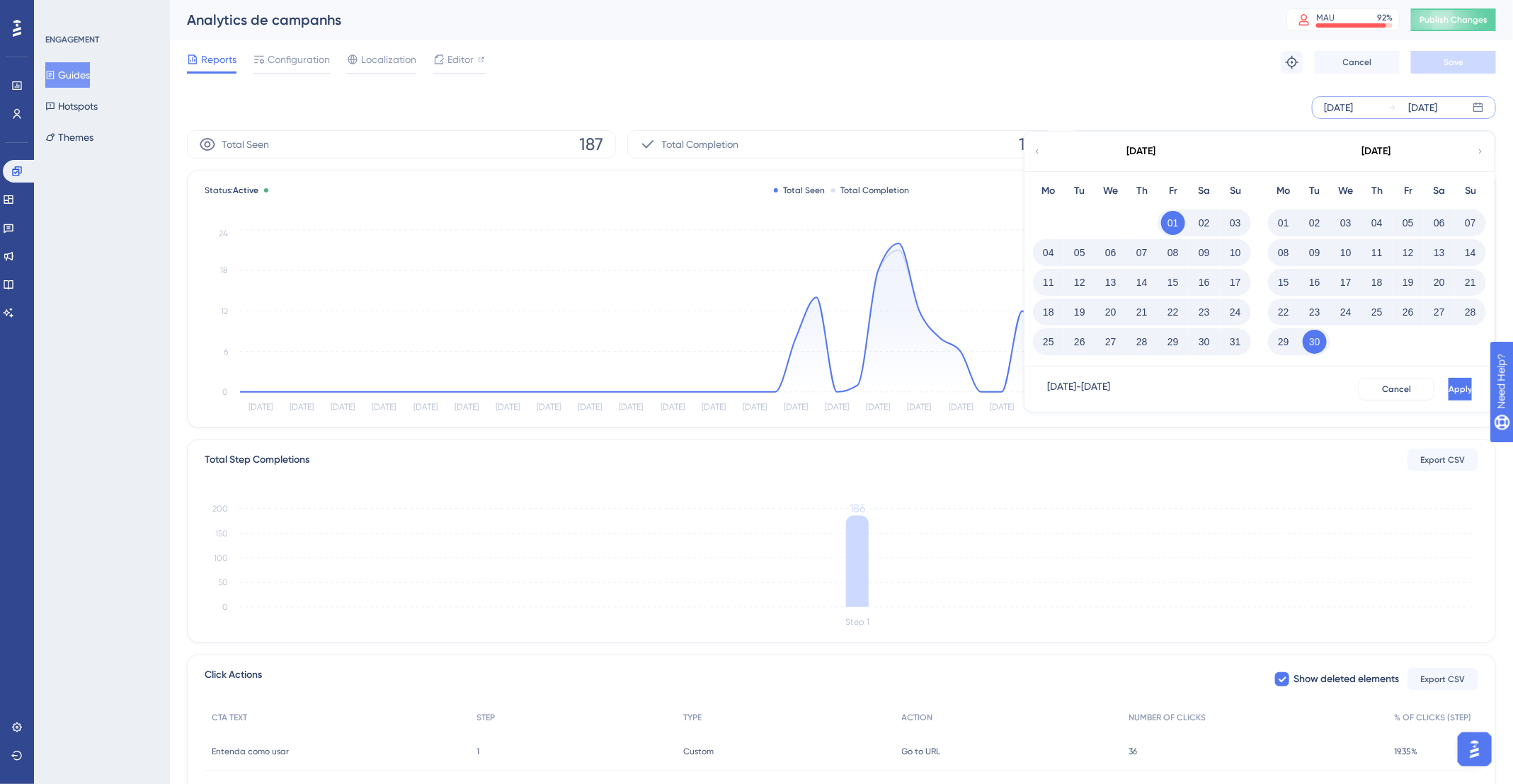
click at [1320, 336] on button "30" at bounding box center [1314, 341] width 24 height 24
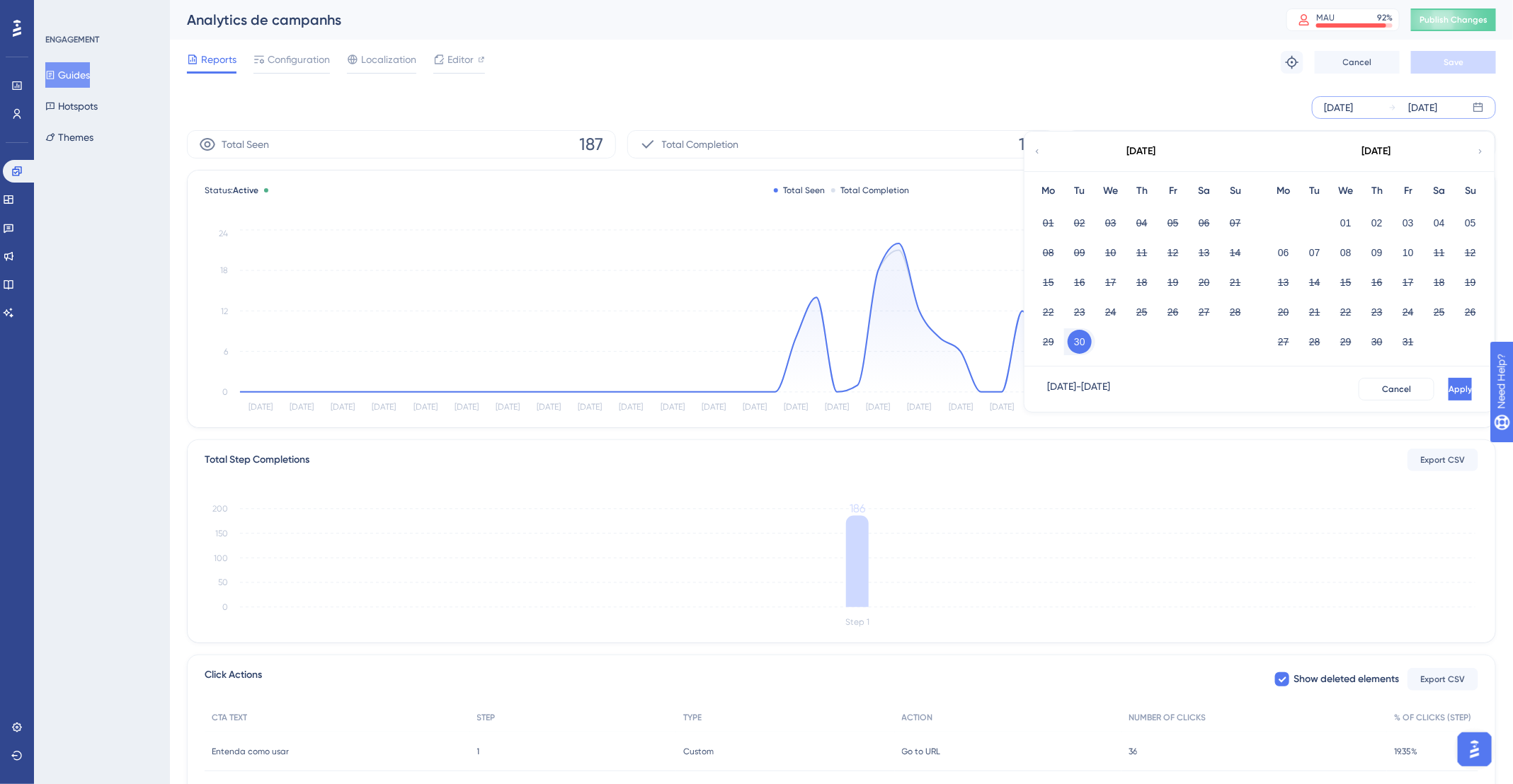
click at [1038, 151] on icon at bounding box center [1037, 152] width 8 height 13
click at [1480, 152] on icon at bounding box center [1480, 151] width 2 height 4
click at [1410, 247] on button "10" at bounding box center [1408, 252] width 24 height 24
click at [1051, 220] on button "01" at bounding box center [1048, 222] width 24 height 24
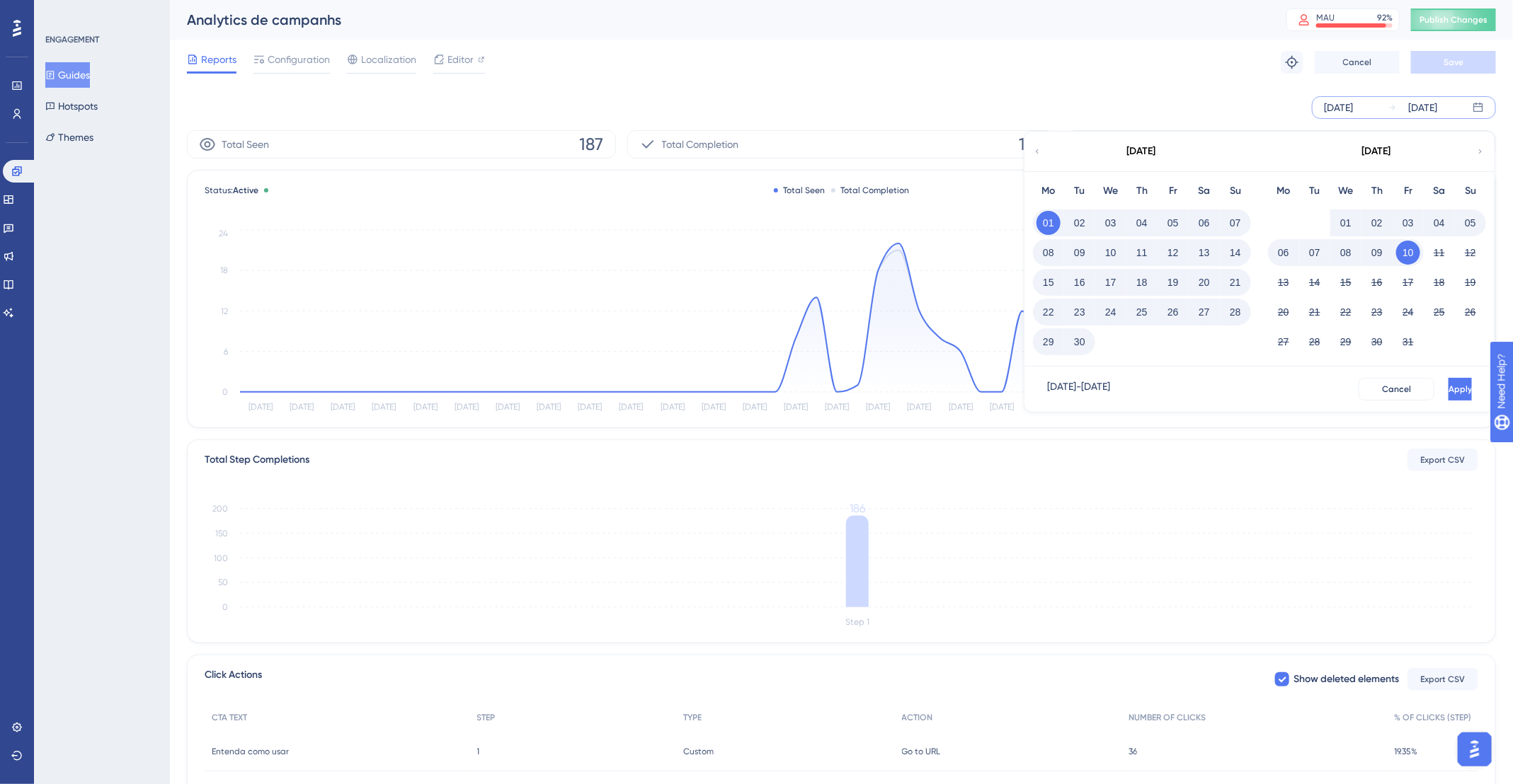
click at [1425, 374] on div "[DATE] - [DATE] Cancel Apply" at bounding box center [1259, 389] width 470 height 45
click at [1447, 384] on span "Apply" at bounding box center [1458, 390] width 24 height 11
